Goal: Task Accomplishment & Management: Use online tool/utility

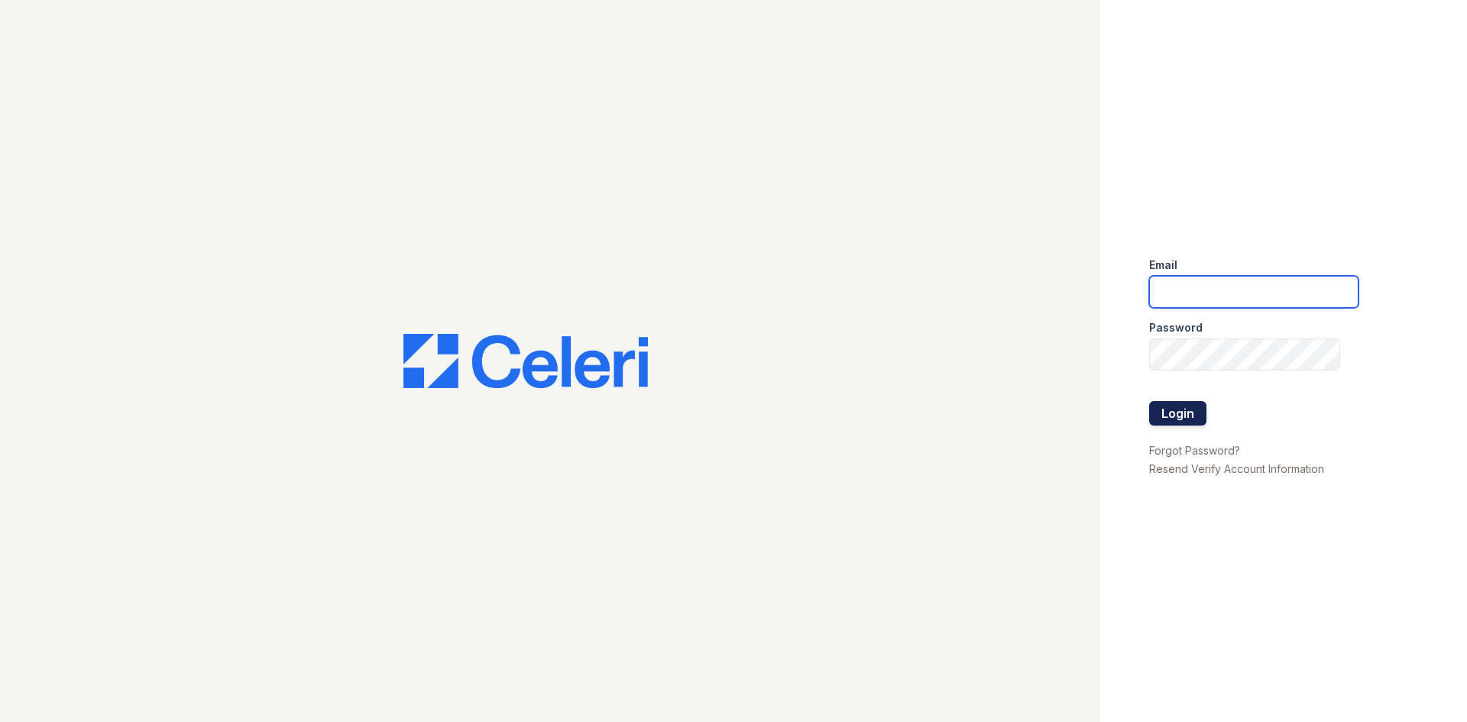
type input "ckeena@trinity-pm.com"
click at [1180, 408] on button "Login" at bounding box center [1177, 413] width 57 height 24
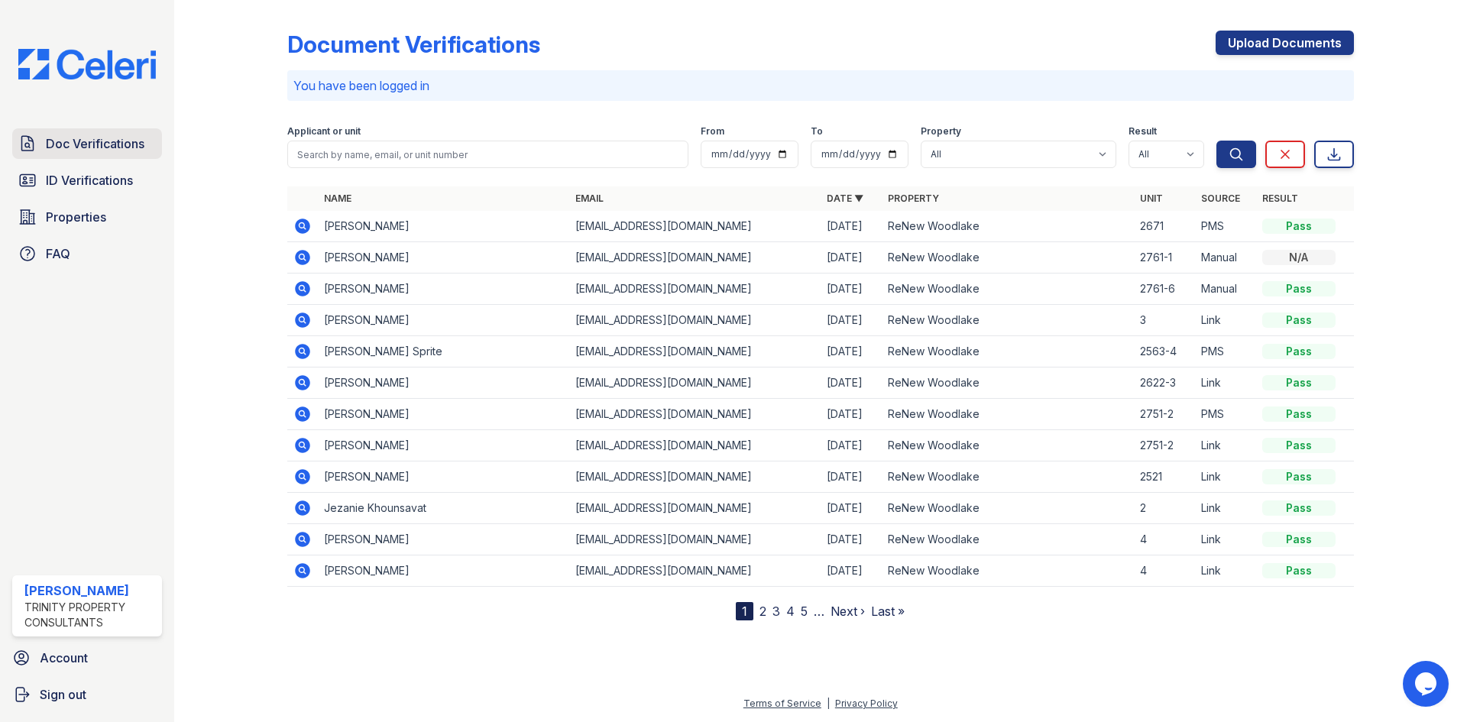
click at [81, 146] on span "Doc Verifications" at bounding box center [95, 144] width 99 height 18
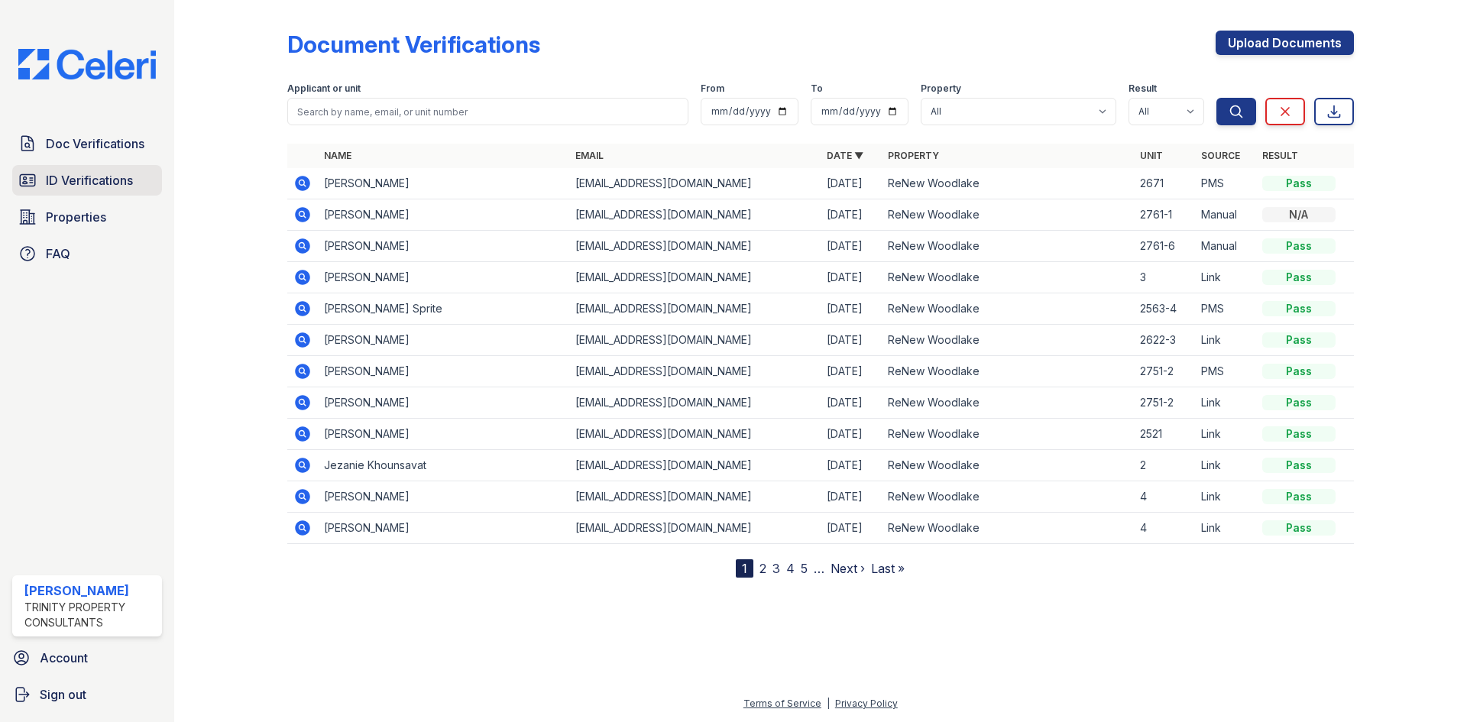
click at [73, 183] on span "ID Verifications" at bounding box center [89, 180] width 87 height 18
